Goal: Task Accomplishment & Management: Use online tool/utility

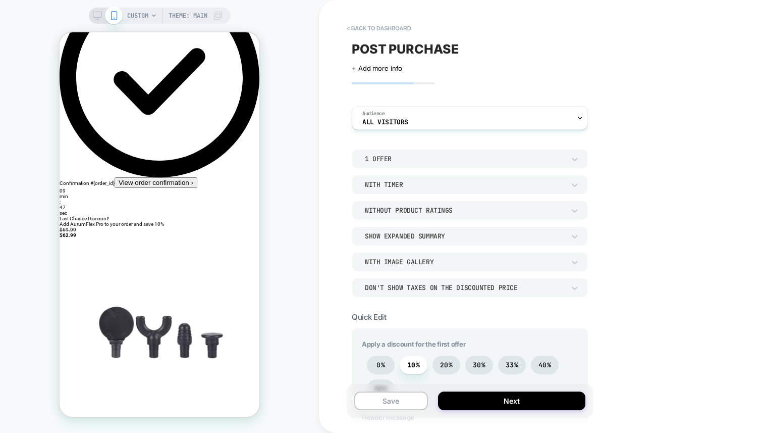
scroll to position [54, 0]
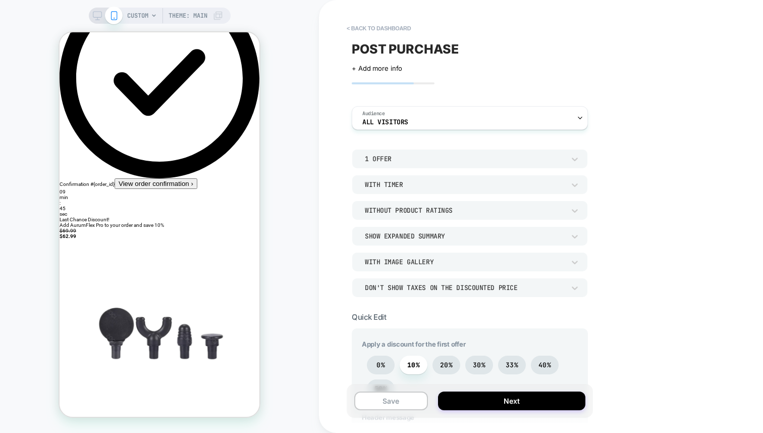
click at [164, 222] on span "Add AurumFlex Pro to your order and save 10%" at bounding box center [112, 225] width 105 height 6
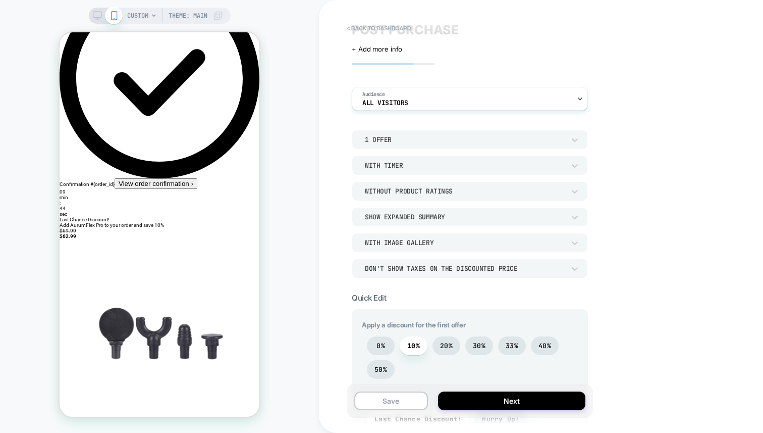
scroll to position [21, 0]
click at [458, 141] on div "1 Offer" at bounding box center [465, 138] width 200 height 9
click at [390, 183] on div "2 Offers" at bounding box center [470, 185] width 228 height 21
click at [417, 136] on div "2 Offers" at bounding box center [465, 138] width 200 height 9
click at [383, 162] on div "1 Offer" at bounding box center [470, 164] width 228 height 21
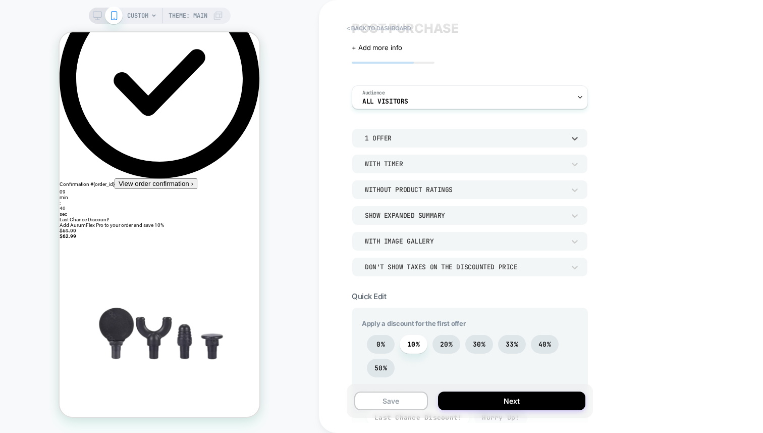
scroll to position [51, 0]
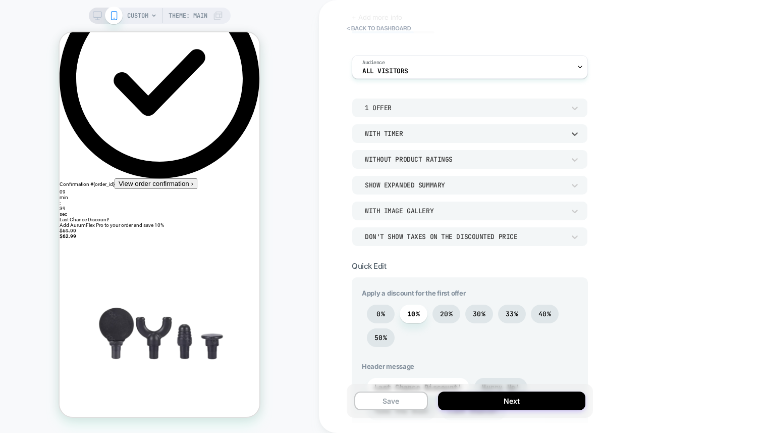
click at [396, 139] on div "With Timer" at bounding box center [470, 133] width 236 height 19
click at [406, 135] on div at bounding box center [381, 216] width 763 height 433
click at [415, 157] on div "Without Product Ratings" at bounding box center [465, 159] width 200 height 9
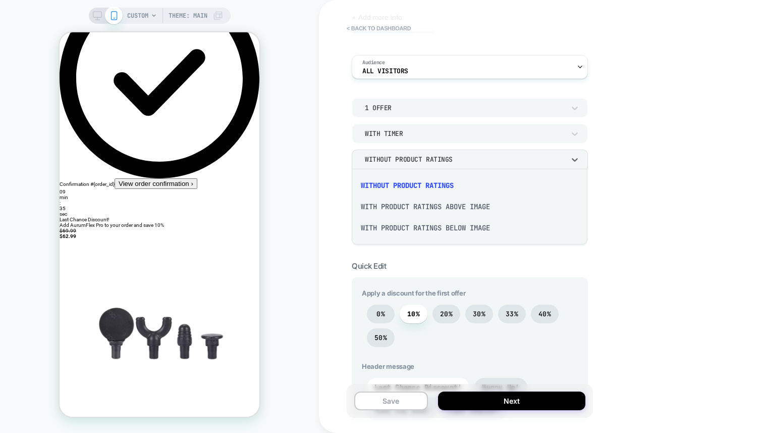
click at [415, 157] on div at bounding box center [381, 216] width 763 height 433
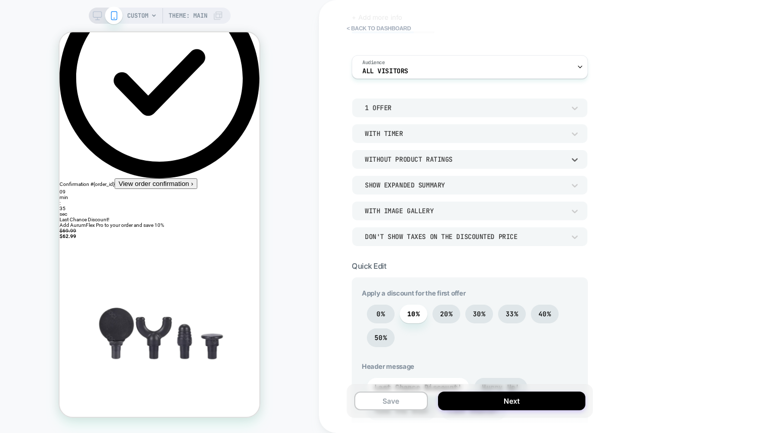
click at [415, 157] on div "Without Product Ratings" at bounding box center [465, 159] width 200 height 9
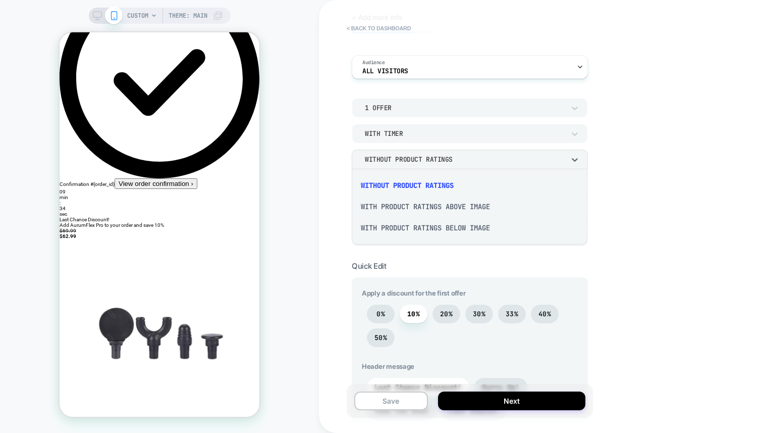
click at [336, 164] on div at bounding box center [381, 216] width 763 height 433
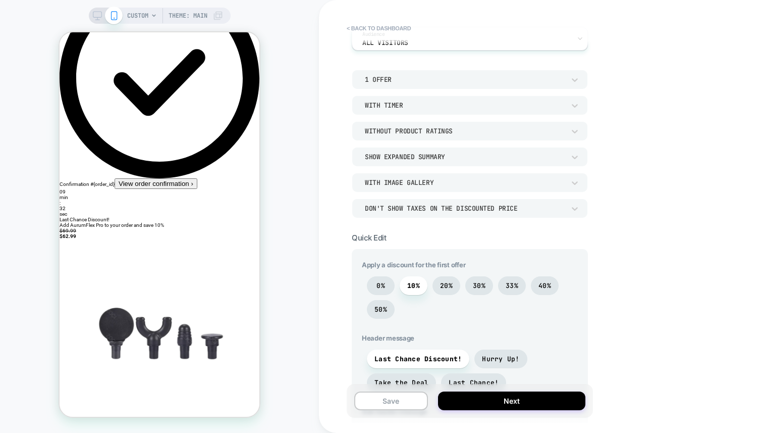
scroll to position [85, 0]
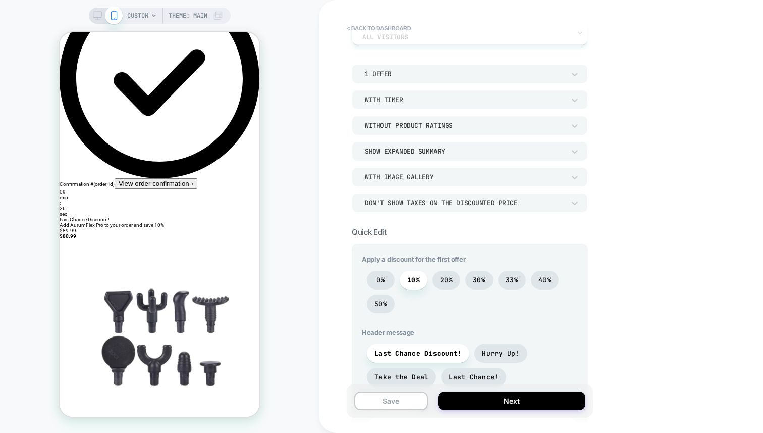
select select "**********"
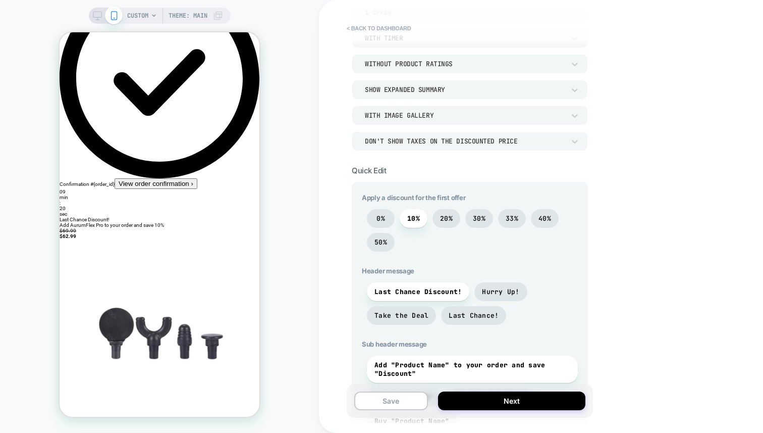
scroll to position [149, 0]
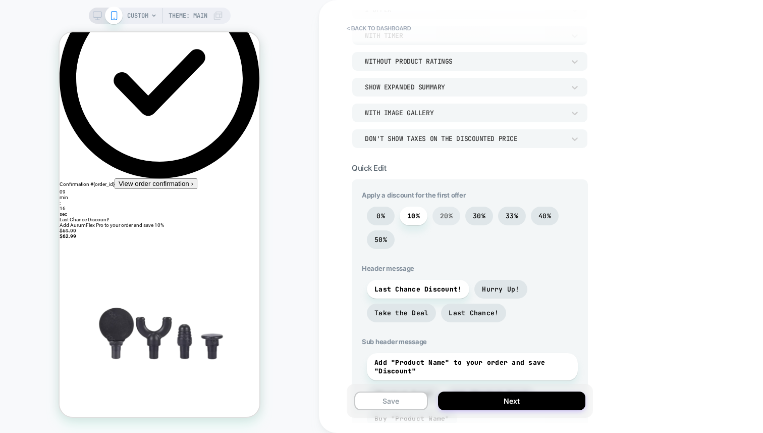
click at [453, 219] on span "20%" at bounding box center [447, 216] width 28 height 19
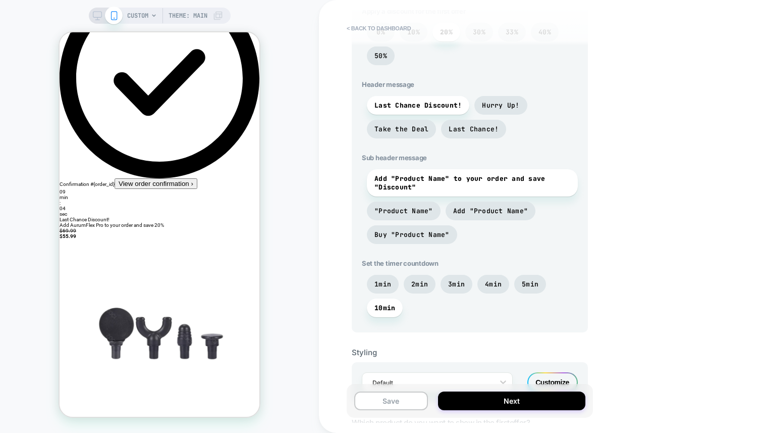
scroll to position [347, 0]
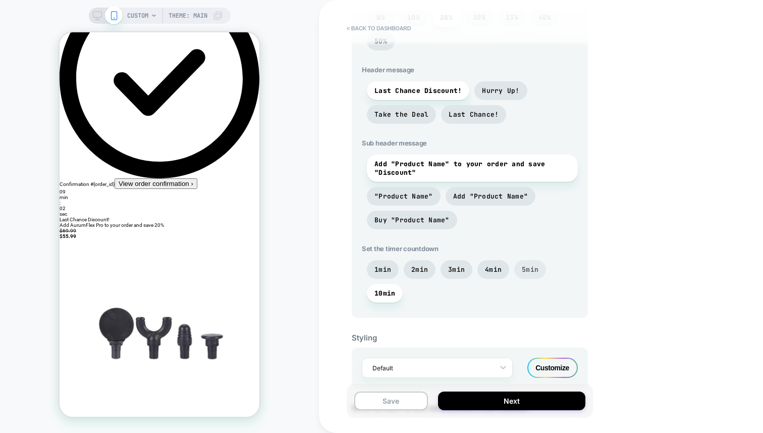
click at [522, 274] on span "5min" at bounding box center [531, 269] width 32 height 19
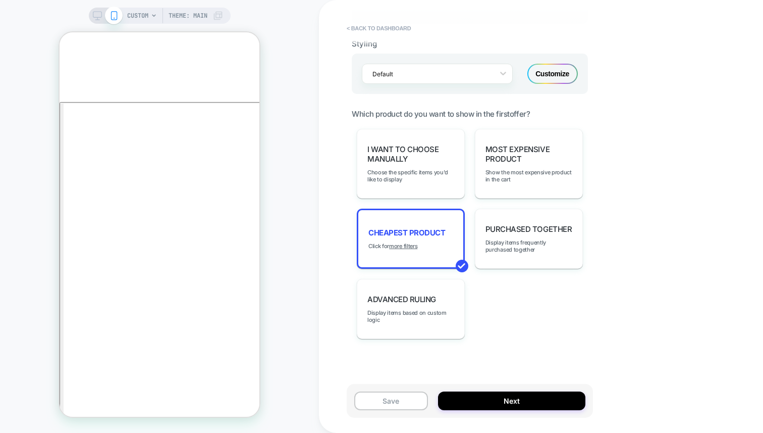
scroll to position [0, 0]
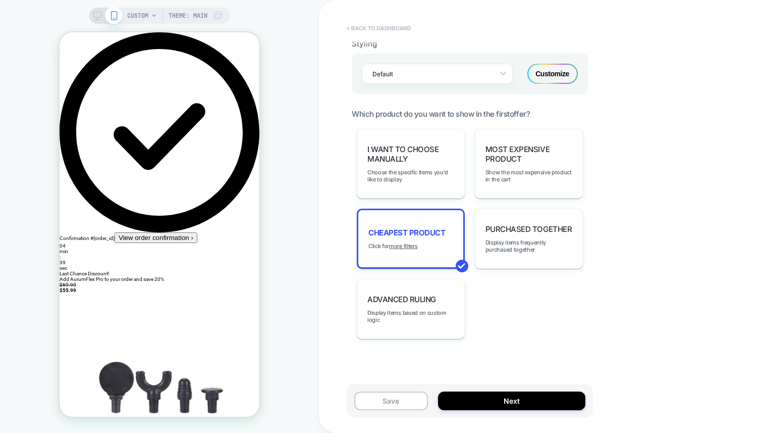
click at [372, 28] on button "< back to dashboard" at bounding box center [379, 28] width 74 height 16
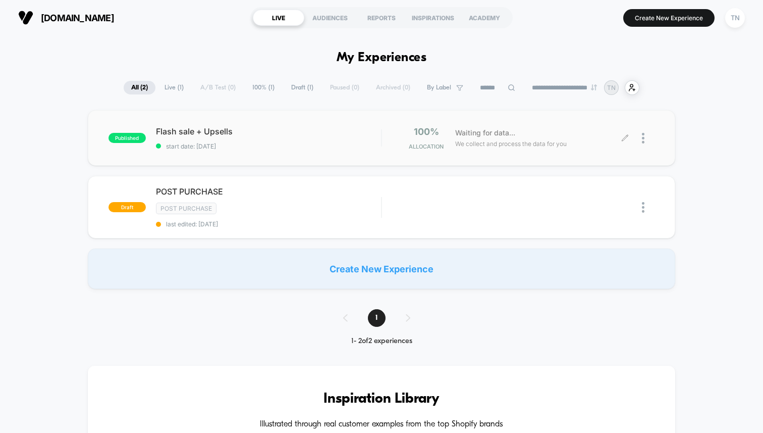
click at [637, 138] on div at bounding box center [640, 138] width 29 height 24
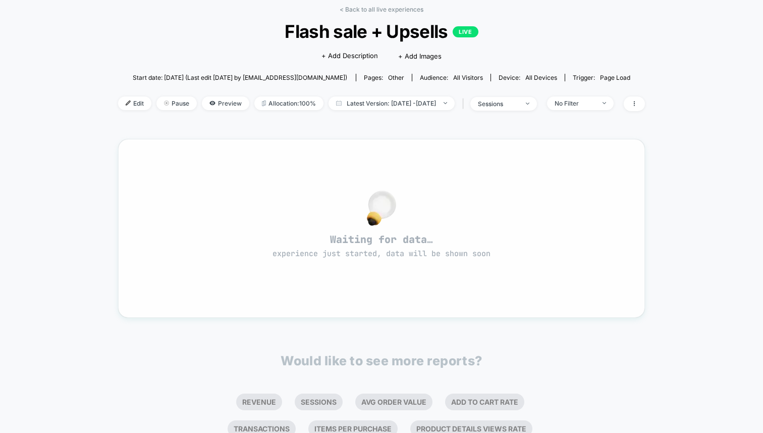
scroll to position [63, 0]
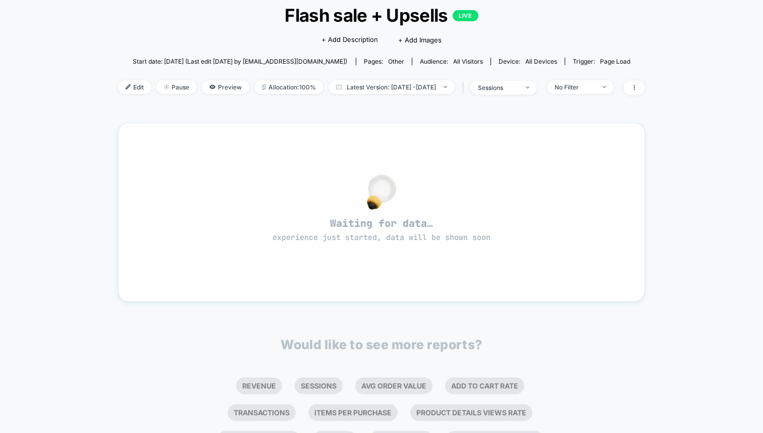
click at [368, 197] on img at bounding box center [381, 191] width 29 height 35
click at [204, 86] on span "Preview" at bounding box center [225, 87] width 47 height 14
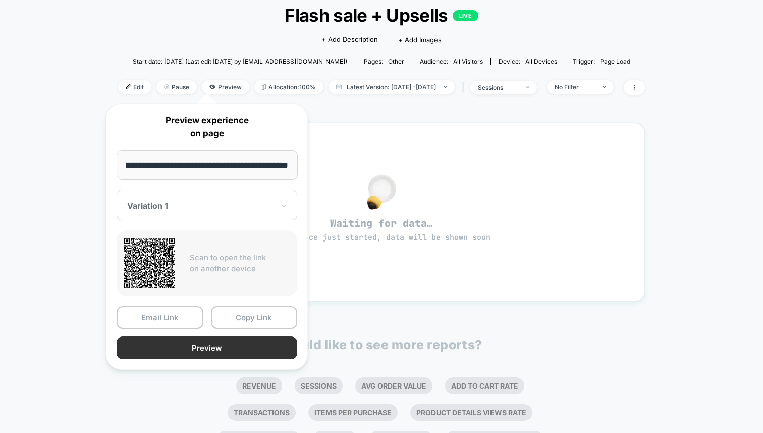
scroll to position [0, 0]
click at [201, 341] on button "Preview" at bounding box center [207, 347] width 181 height 23
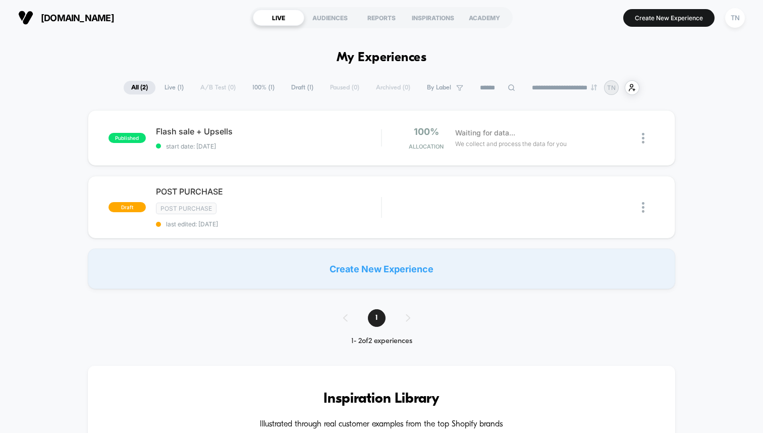
click at [326, 279] on div "Create New Experience" at bounding box center [382, 268] width 588 height 40
click at [303, 272] on div "Create New Experience" at bounding box center [382, 268] width 588 height 40
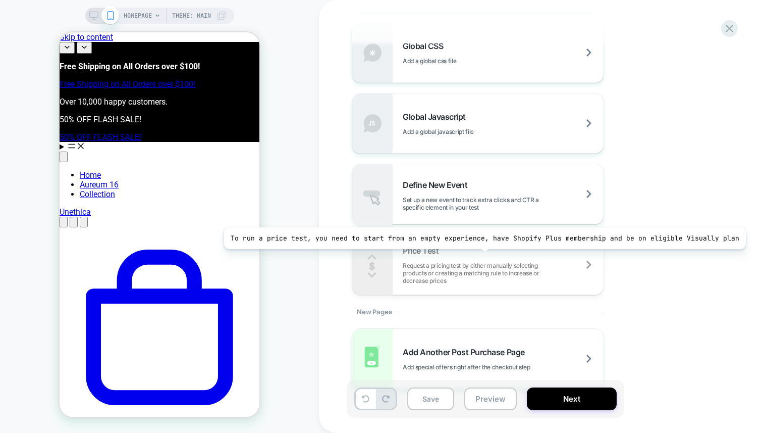
scroll to position [692, 0]
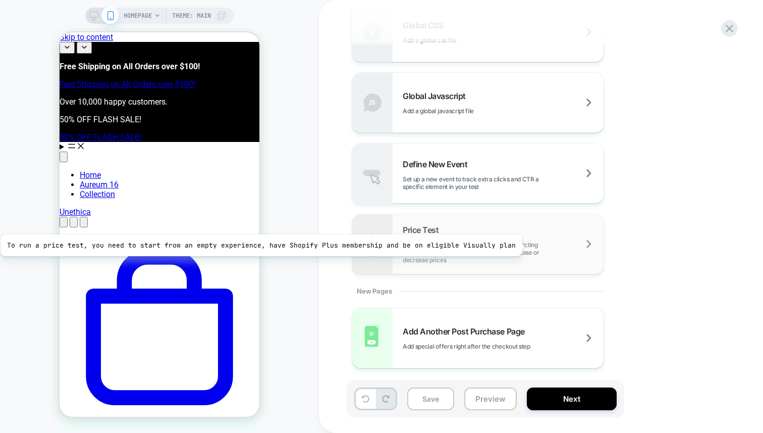
click at [517, 245] on span "Request a pricing test by either manually selecting products or creating a matc…" at bounding box center [503, 252] width 201 height 23
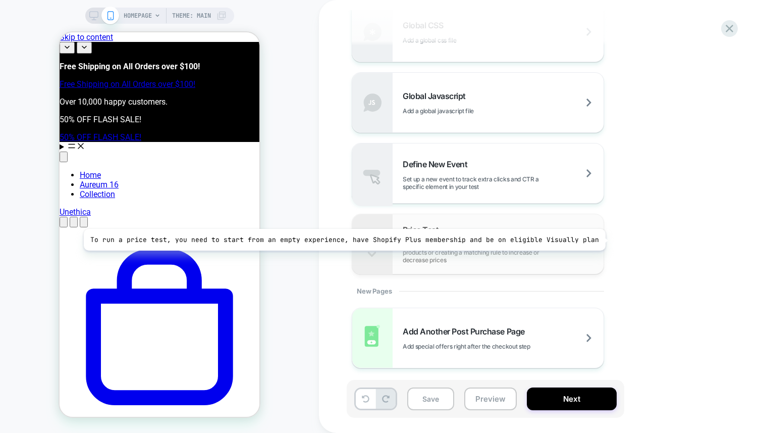
click at [600, 240] on div "Price Test Request a pricing test by either manually selecting products or crea…" at bounding box center [503, 244] width 201 height 39
click at [595, 241] on span "Request a pricing test by either manually selecting products or creating a matc…" at bounding box center [503, 252] width 201 height 23
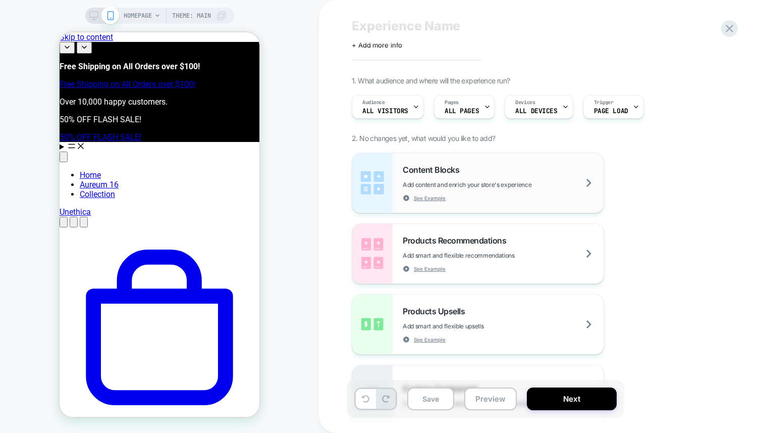
scroll to position [0, 0]
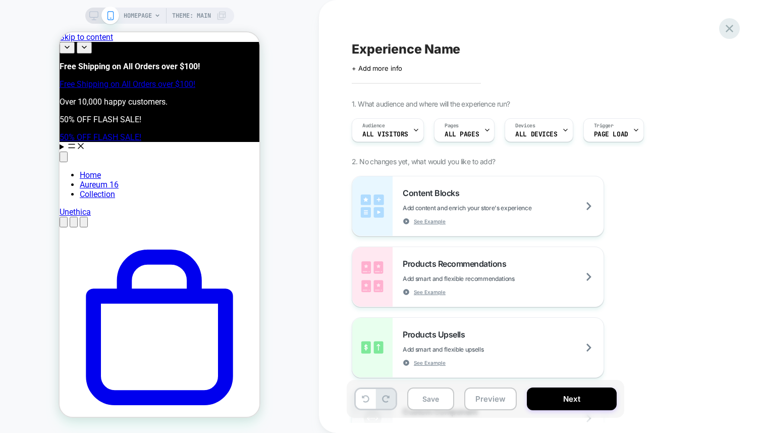
click at [733, 34] on icon at bounding box center [730, 29] width 14 height 14
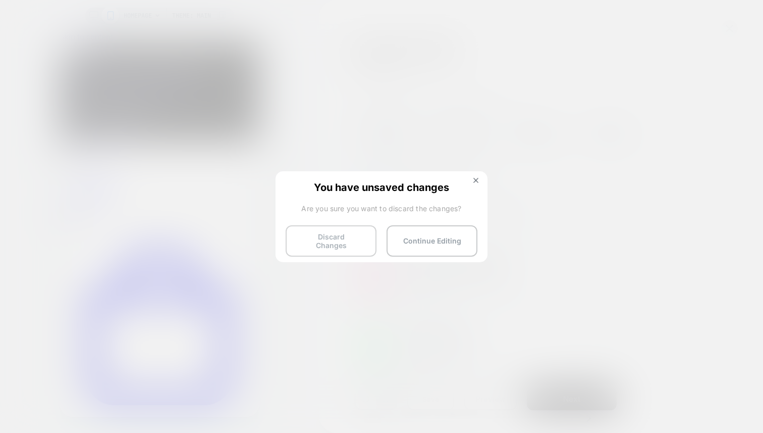
click at [337, 246] on button "Discard Changes" at bounding box center [331, 240] width 91 height 31
